Goal: Register for event/course

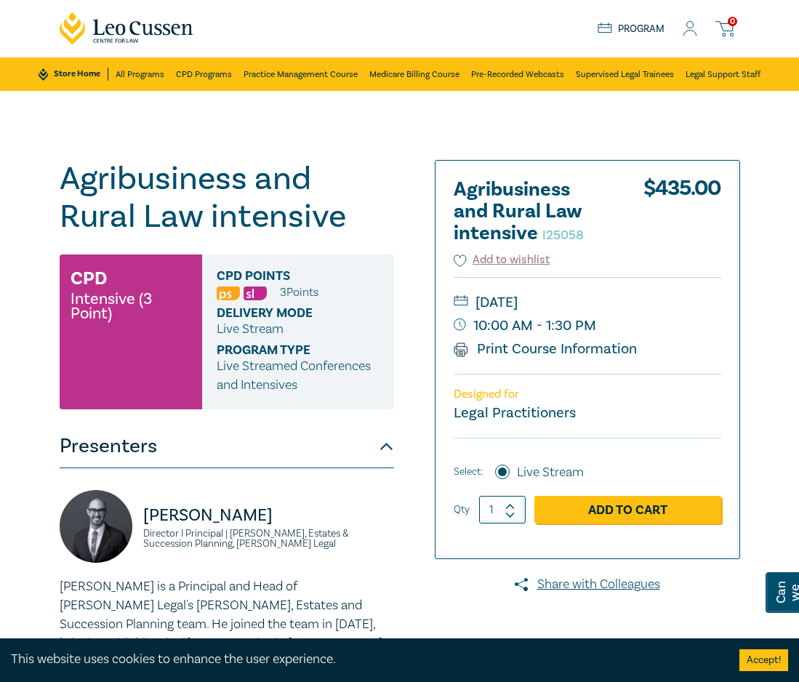
click at [21, 273] on div "Agribusiness and Rural Law intensive I25058 CPD Intensive (3 Point) CPD Points …" at bounding box center [399, 523] width 799 height 865
click at [618, 505] on link "Add to Cart" at bounding box center [627, 510] width 187 height 28
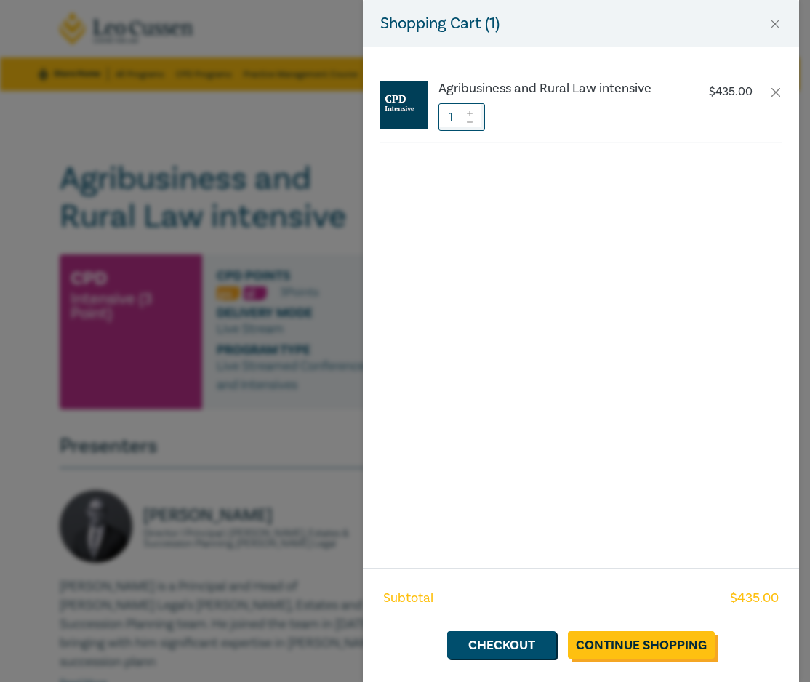
click at [639, 650] on link "Continue Shopping" at bounding box center [641, 645] width 147 height 28
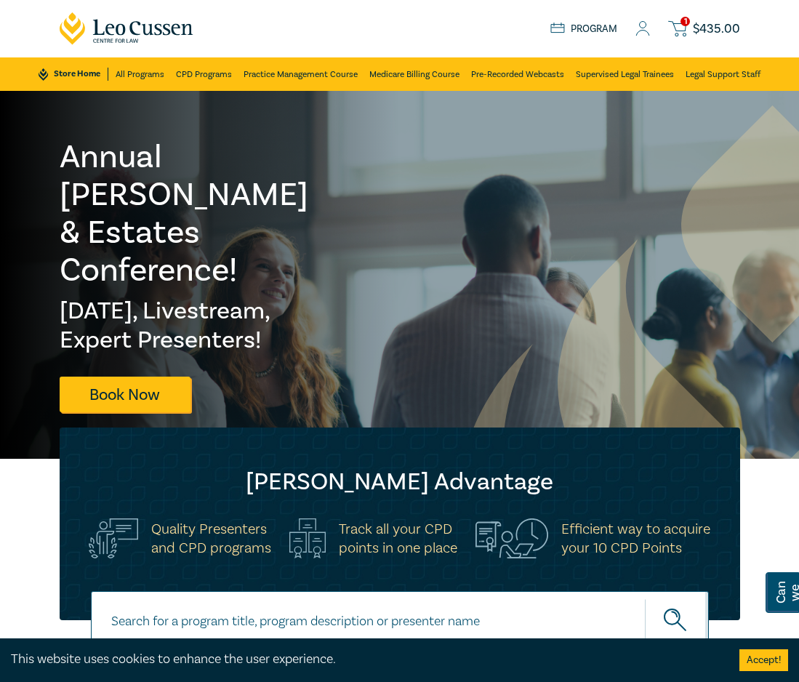
click at [689, 30] on link "1 $ 435.00" at bounding box center [703, 29] width 71 height 18
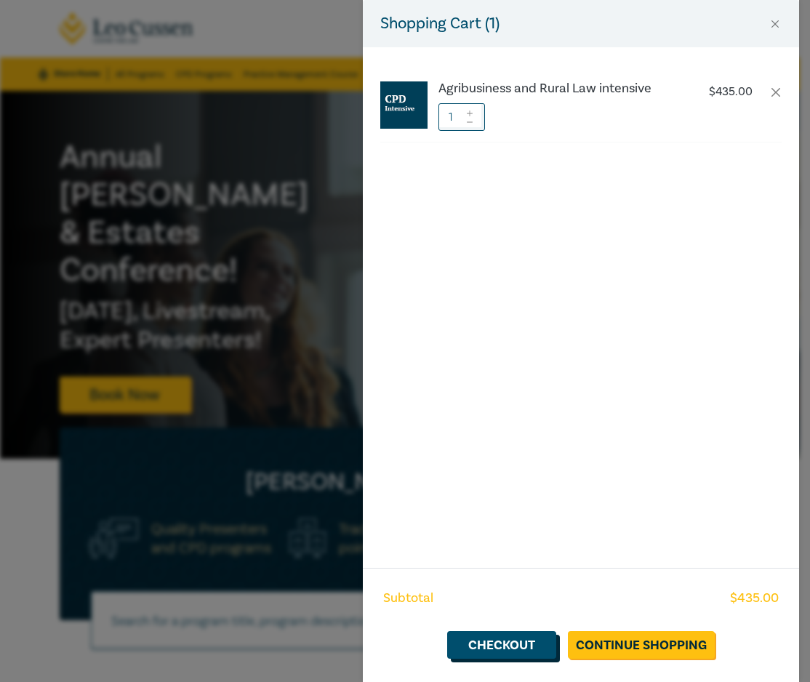
click at [480, 648] on link "Checkout" at bounding box center [501, 645] width 109 height 28
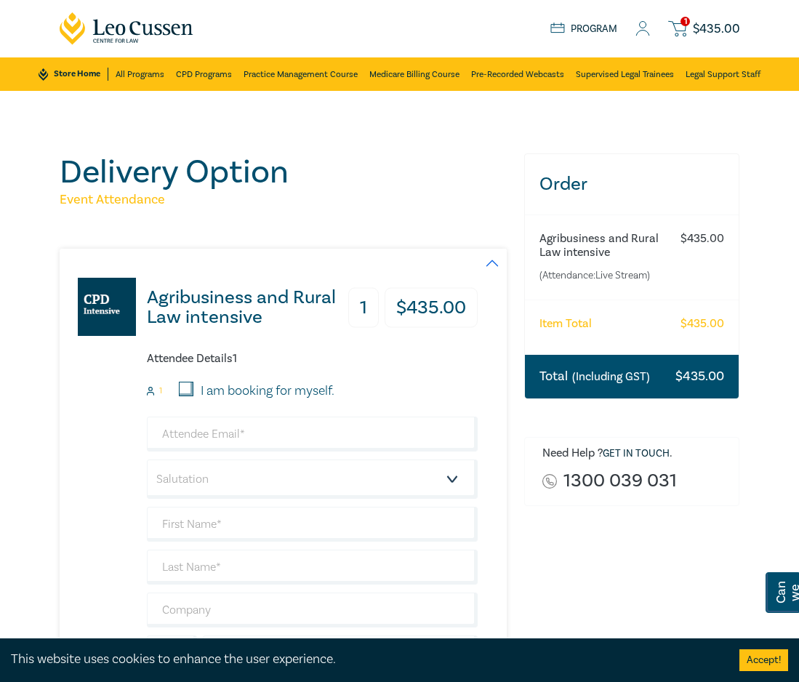
click at [600, 31] on link "Program" at bounding box center [584, 29] width 68 height 13
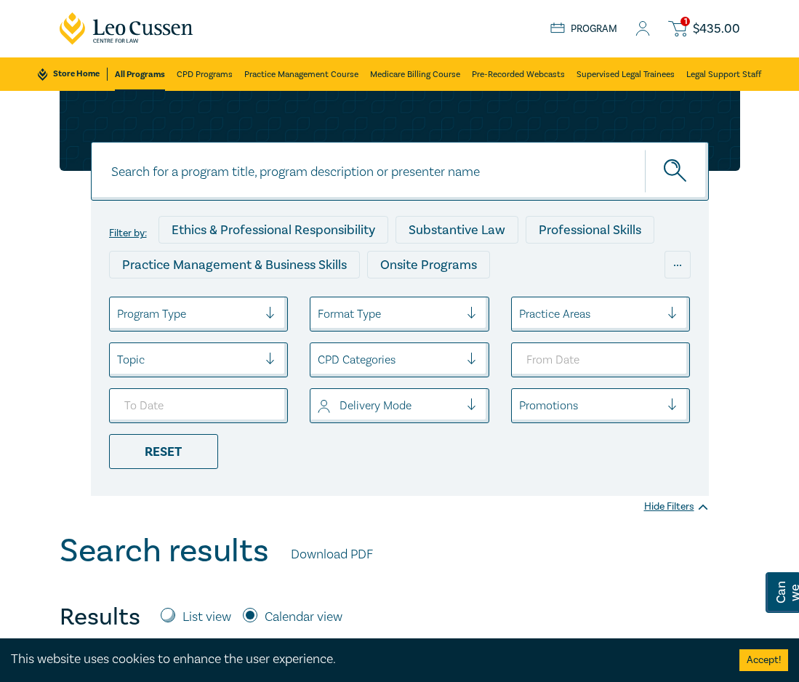
click at [646, 23] on icon at bounding box center [642, 28] width 15 height 15
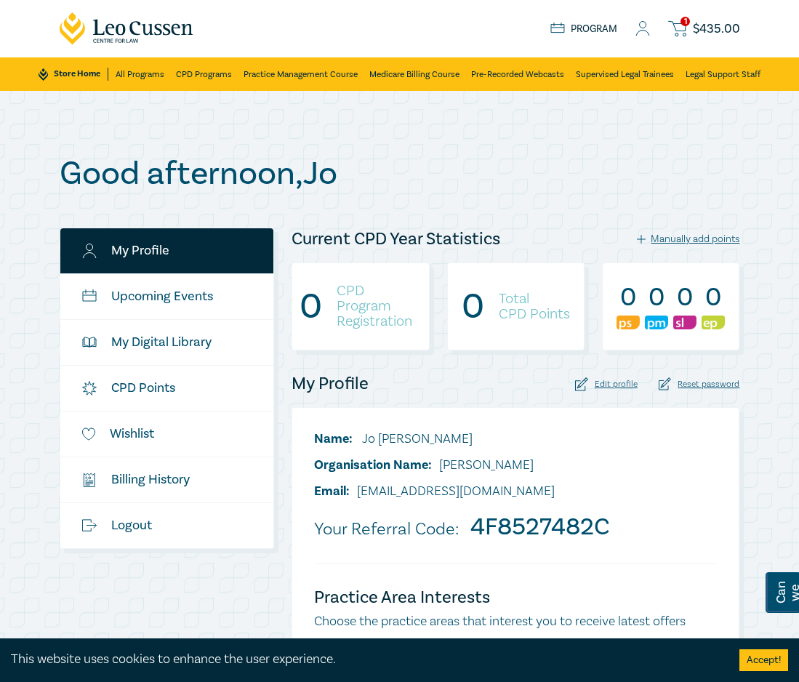
click at [708, 33] on span "$ 435.00" at bounding box center [716, 29] width 47 height 13
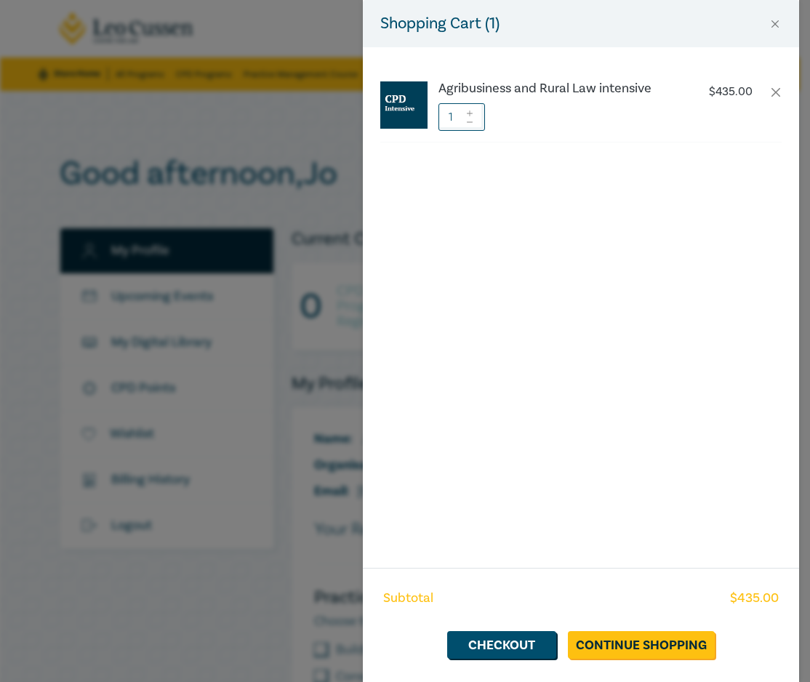
click at [71, 310] on div "Shopping Cart ( 1 ) Agribusiness and Rural Law intensive $ 435.00 1 Subtotal $ …" at bounding box center [405, 341] width 810 height 682
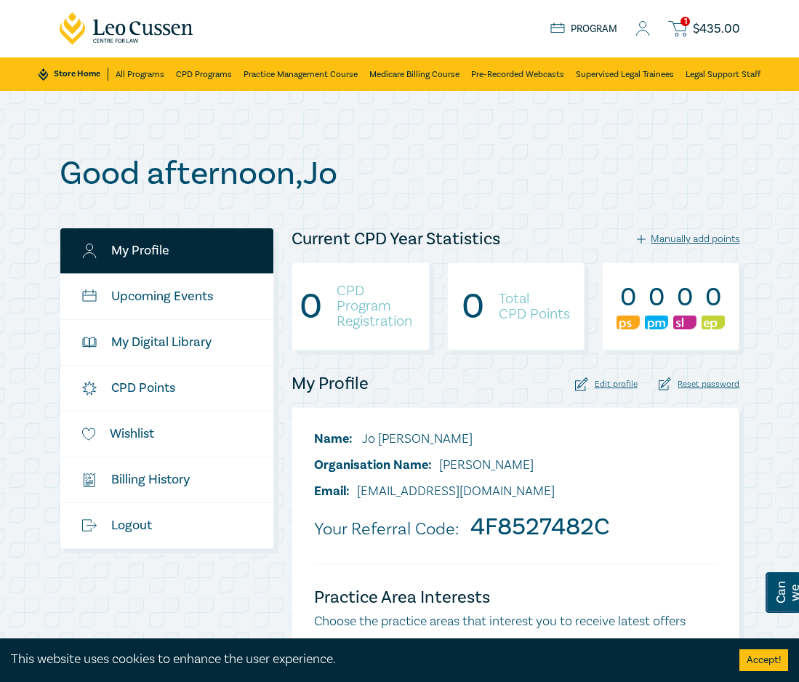
click at [696, 27] on span "$ 435.00" at bounding box center [716, 29] width 47 height 13
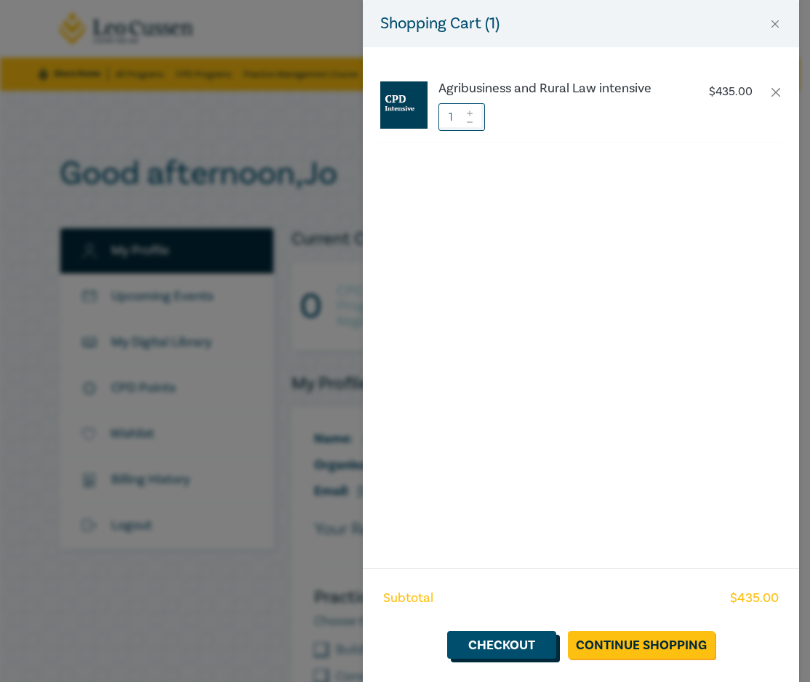
click at [501, 643] on link "Checkout" at bounding box center [501, 645] width 109 height 28
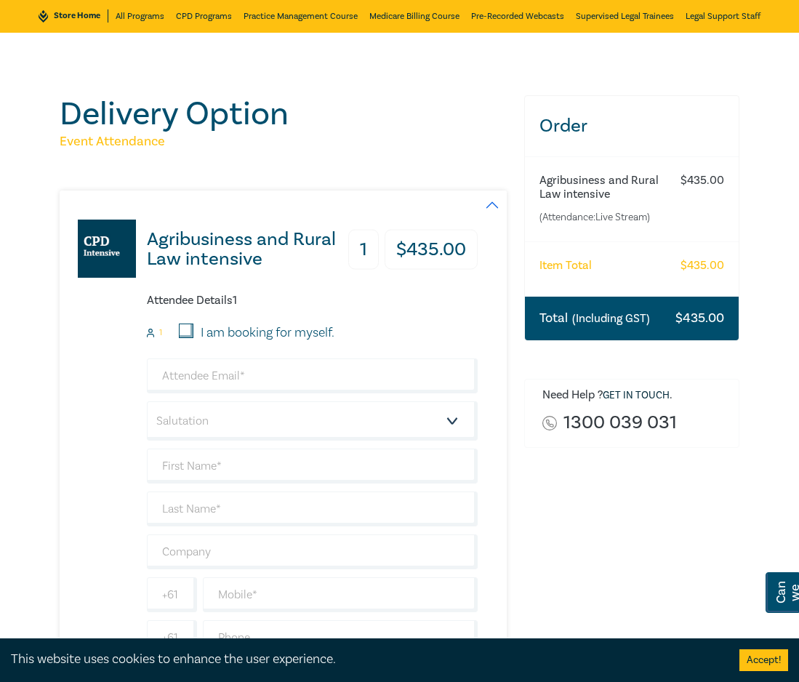
scroll to position [145, 0]
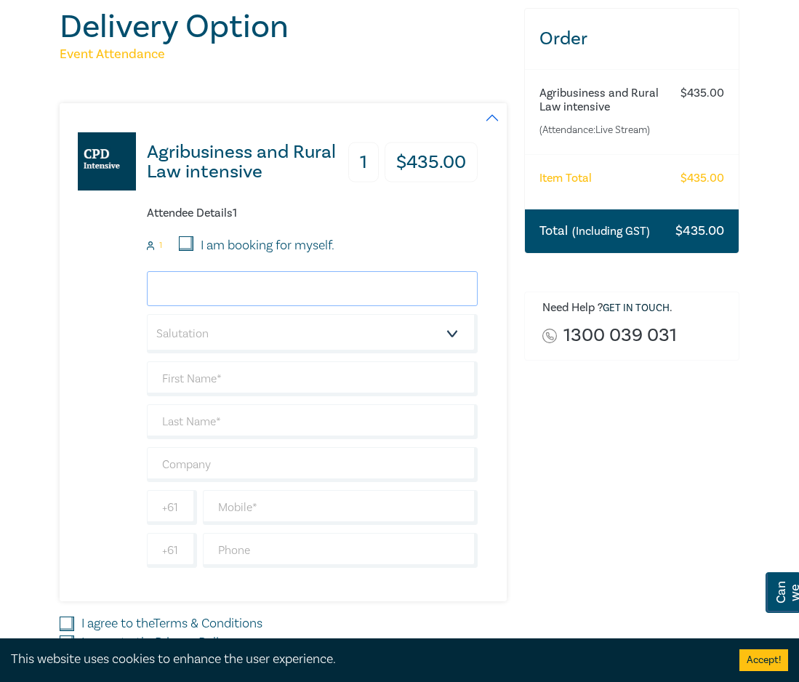
click at [227, 288] on input "email" at bounding box center [312, 288] width 331 height 35
click at [66, 364] on div "Agribusiness and Rural Law intensive 1 $ 435.00 Attendee Details 1 1 I am booki…" at bounding box center [269, 352] width 419 height 498
click at [249, 283] on input "email" at bounding box center [312, 288] width 331 height 35
paste input "[EMAIL_ADDRESS][DOMAIN_NAME]"
type input "[EMAIL_ADDRESS][DOMAIN_NAME]"
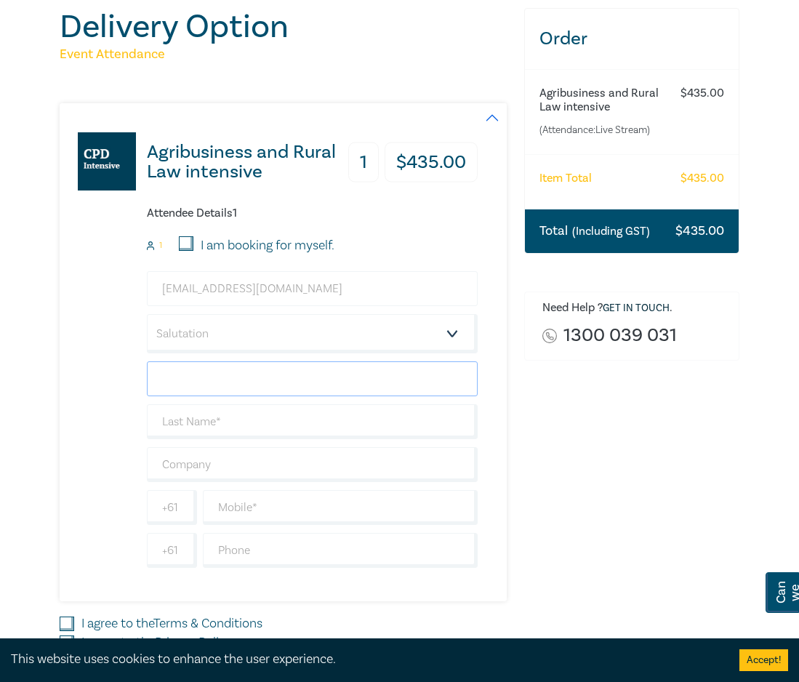
type input "[PERSON_NAME]"
type input "Romeril"
type input "[PERSON_NAME]"
type input "[EMAIL_ADDRESS][DOMAIN_NAME]"
click at [257, 343] on select "Salutation Mr. Mrs. Ms. Miss Dr. Prof. Other" at bounding box center [312, 333] width 331 height 39
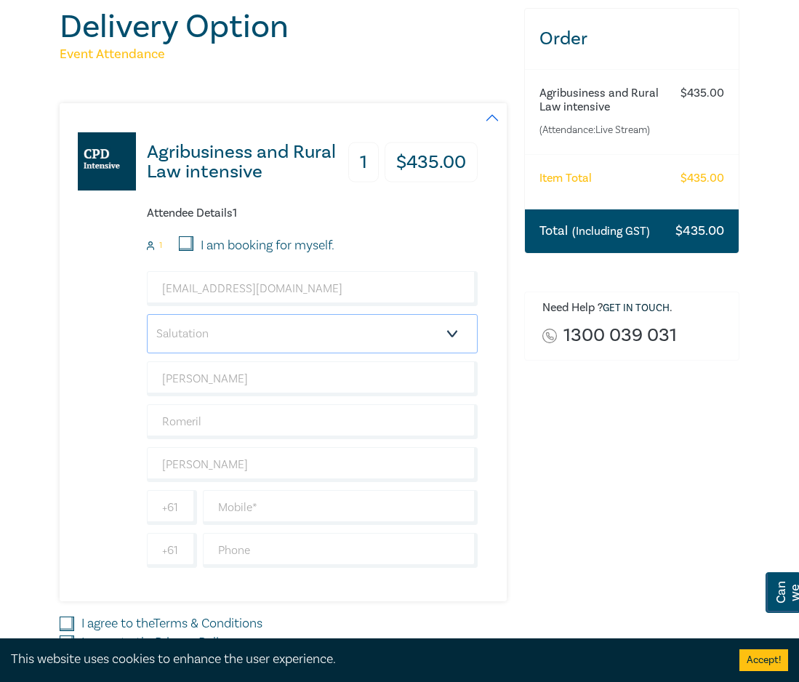
select select "Mr."
click at [147, 314] on select "Salutation Mr. Mrs. Ms. Miss Dr. Prof. Other" at bounding box center [312, 333] width 331 height 39
click at [498, 339] on div "Agribusiness and Rural Law intensive 1 $ 435.00 Attendee Details 1 1 I am booki…" at bounding box center [284, 352] width 448 height 498
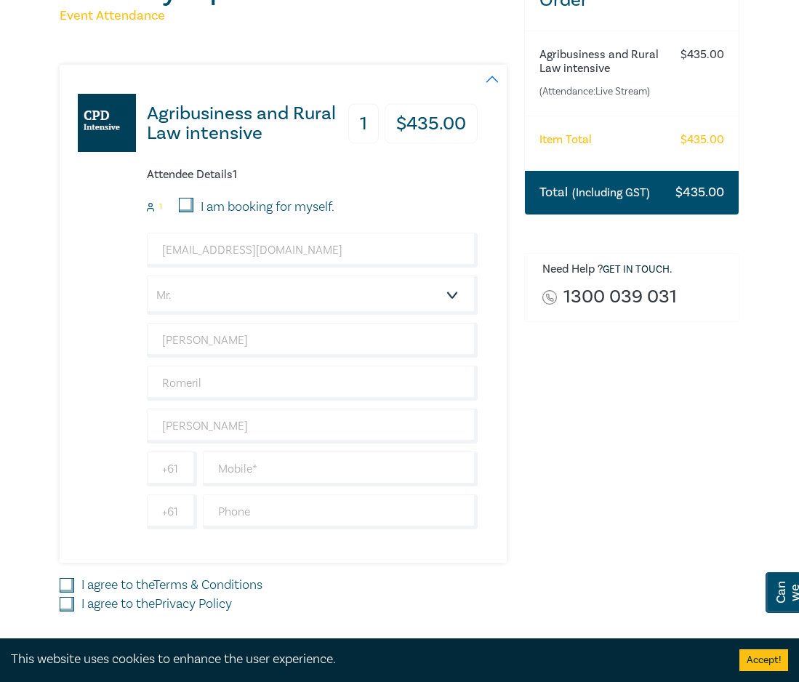
scroll to position [218, 0]
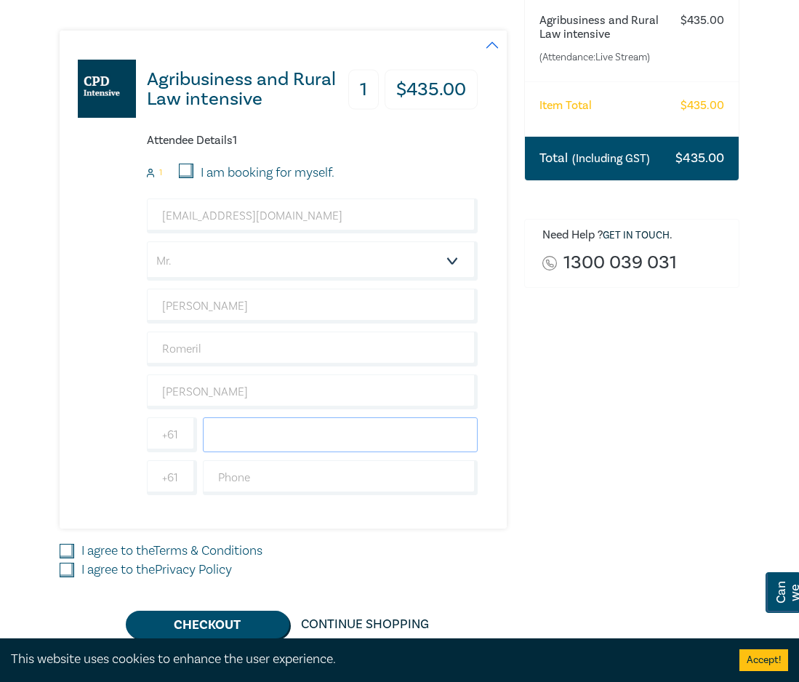
click at [305, 436] on input "text" at bounding box center [340, 434] width 275 height 35
paste input "0419 303 413"
click at [333, 442] on input "0419 303 413" at bounding box center [340, 434] width 275 height 35
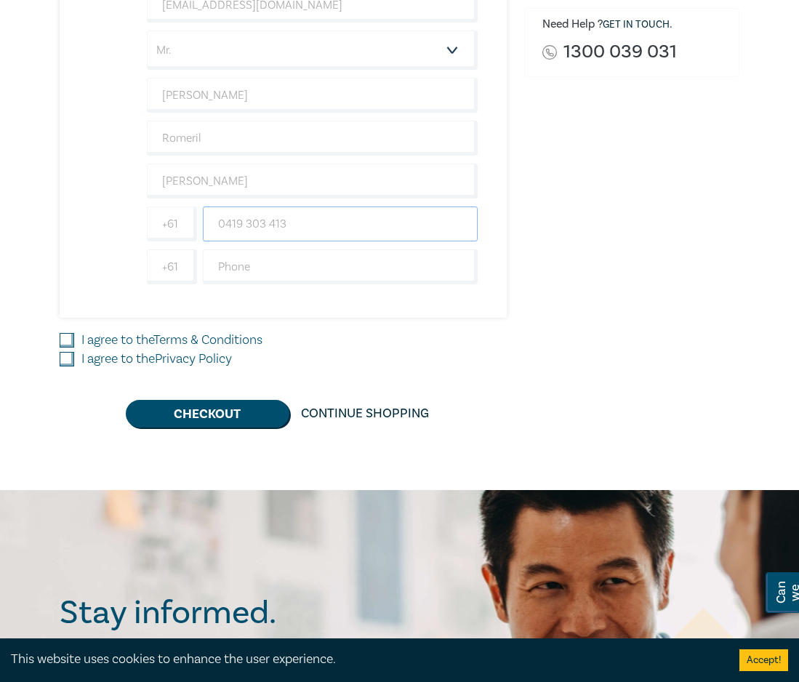
scroll to position [436, 0]
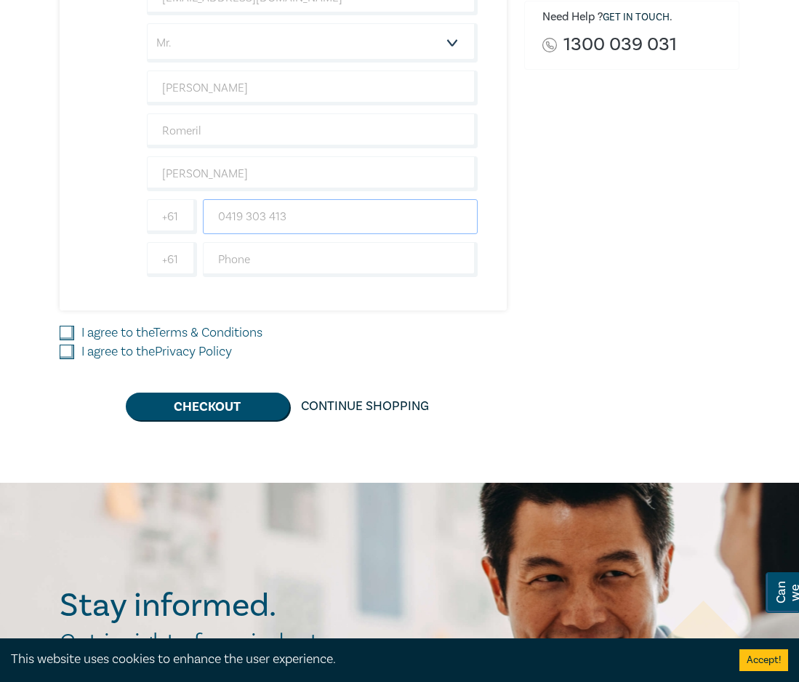
type input "0419 303 413"
click at [68, 329] on input "I agree to the Terms & Conditions" at bounding box center [67, 333] width 15 height 15
checkbox input "true"
click at [68, 351] on input "I agree to the Privacy Policy" at bounding box center [67, 352] width 15 height 15
checkbox input "true"
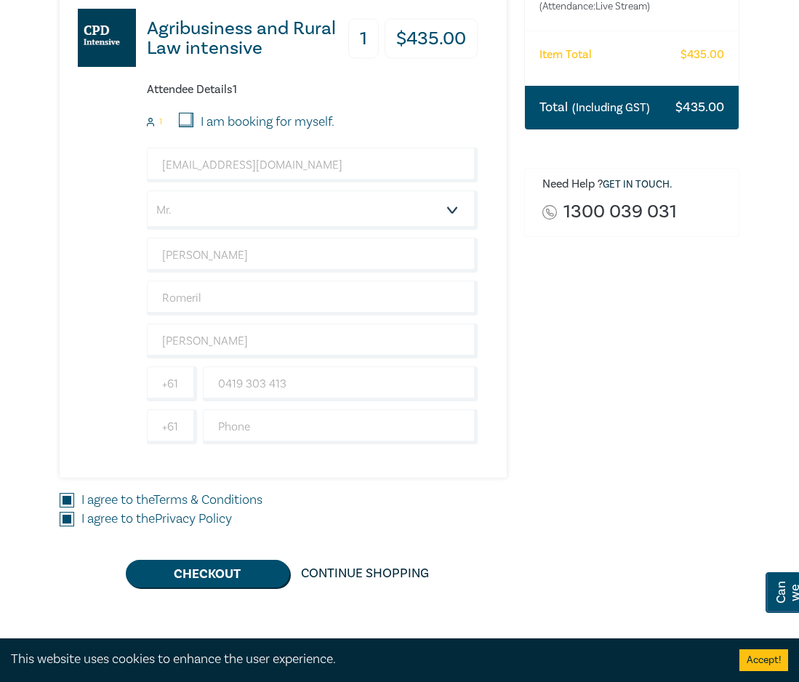
scroll to position [73, 0]
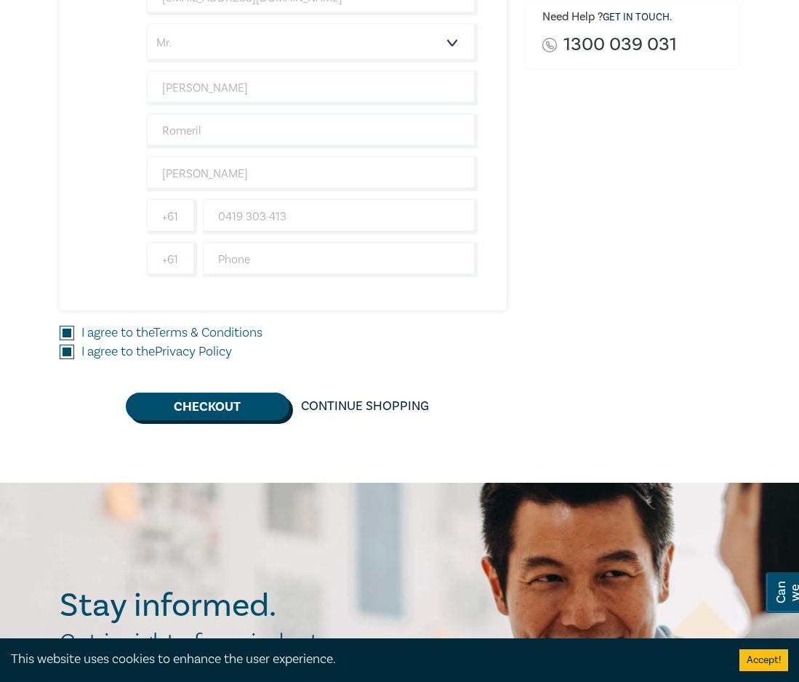
click at [233, 401] on button "Checkout" at bounding box center [208, 406] width 164 height 28
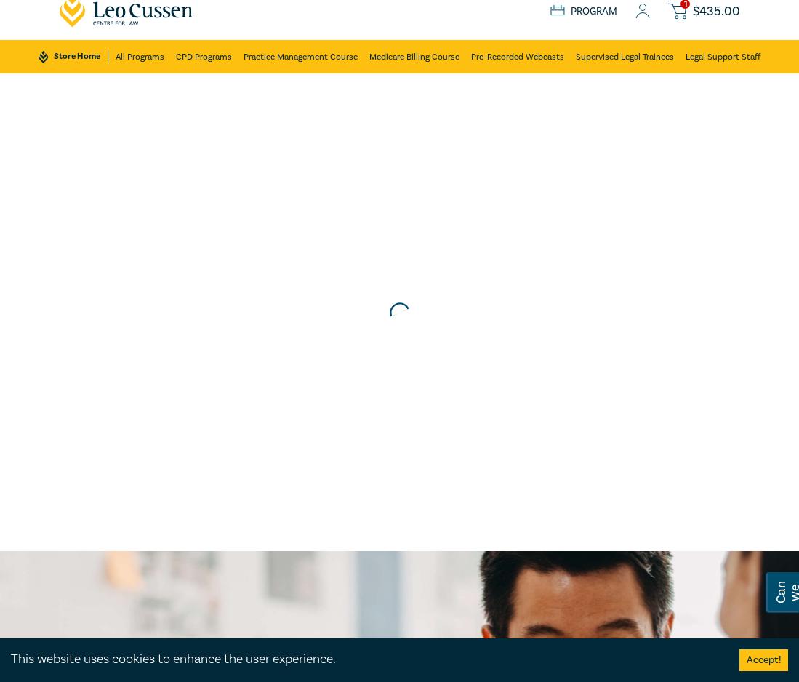
scroll to position [0, 0]
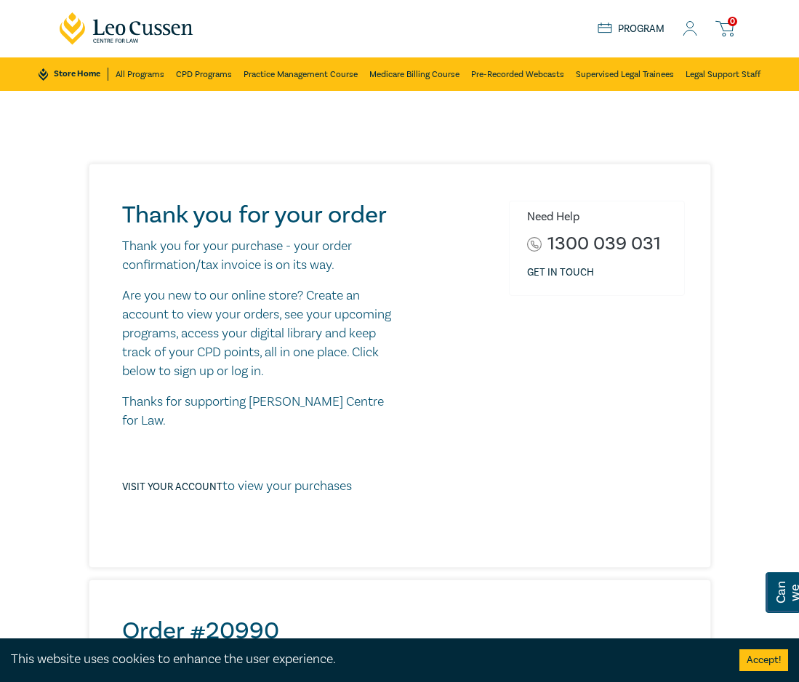
click at [47, 346] on div "Thank you for your order Thank you for your purchase - your order confirmation/…" at bounding box center [399, 658] width 799 height 1134
click at [36, 247] on div "Thank you for your order Thank you for your purchase - your order confirmation/…" at bounding box center [399, 658] width 799 height 1134
